Goal: Task Accomplishment & Management: Use online tool/utility

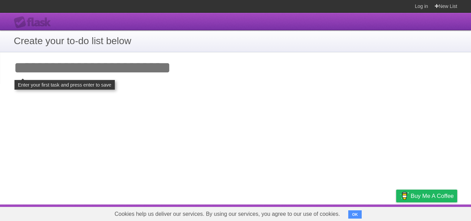
click at [84, 44] on h1 "Create your to-do list below" at bounding box center [235, 41] width 443 height 14
click at [183, 41] on h1 "Create your to-do list below" at bounding box center [235, 41] width 443 height 14
click at [158, 69] on input "Add your first task" at bounding box center [235, 68] width 471 height 32
click at [59, 68] on input "Add your first task" at bounding box center [235, 68] width 471 height 32
click at [97, 71] on input "Add your first task" at bounding box center [235, 68] width 471 height 32
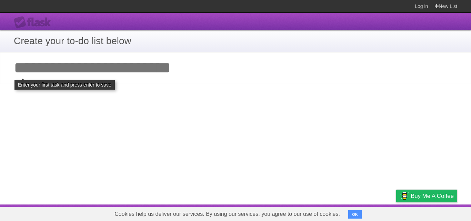
click at [123, 41] on h1 "Create your to-do list below" at bounding box center [235, 41] width 443 height 14
click at [451, 4] on link "New List" at bounding box center [445, 6] width 22 height 12
click at [421, 7] on link "Log in" at bounding box center [420, 6] width 13 height 12
